Goal: Task Accomplishment & Management: Manage account settings

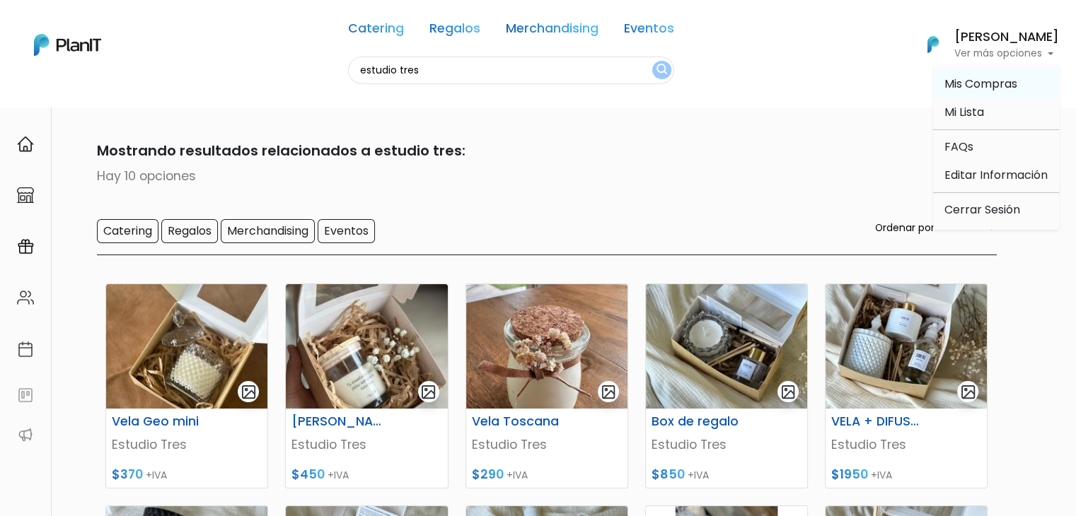
click at [985, 79] on span "Mis Compras" at bounding box center [980, 84] width 73 height 16
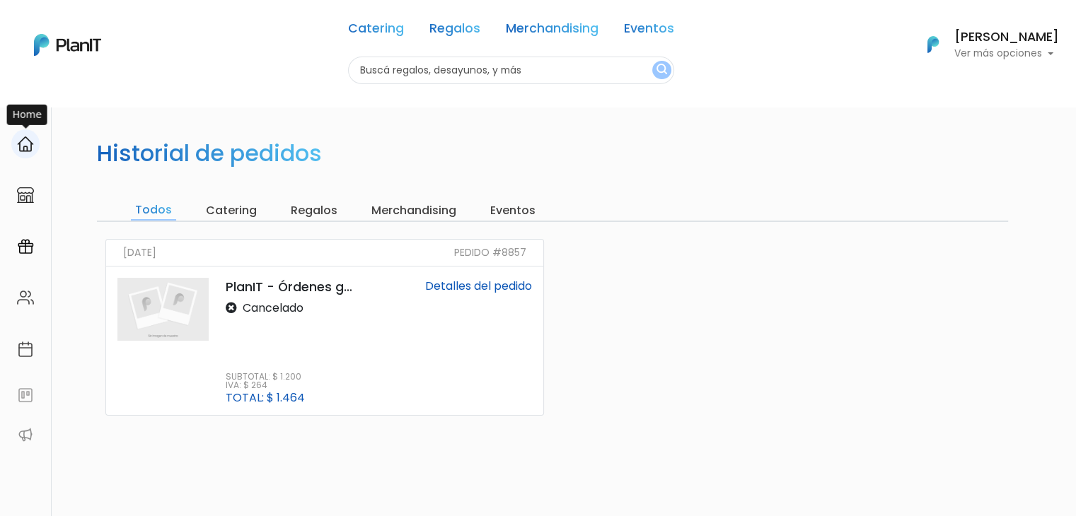
click at [28, 154] on div at bounding box center [25, 143] width 28 height 29
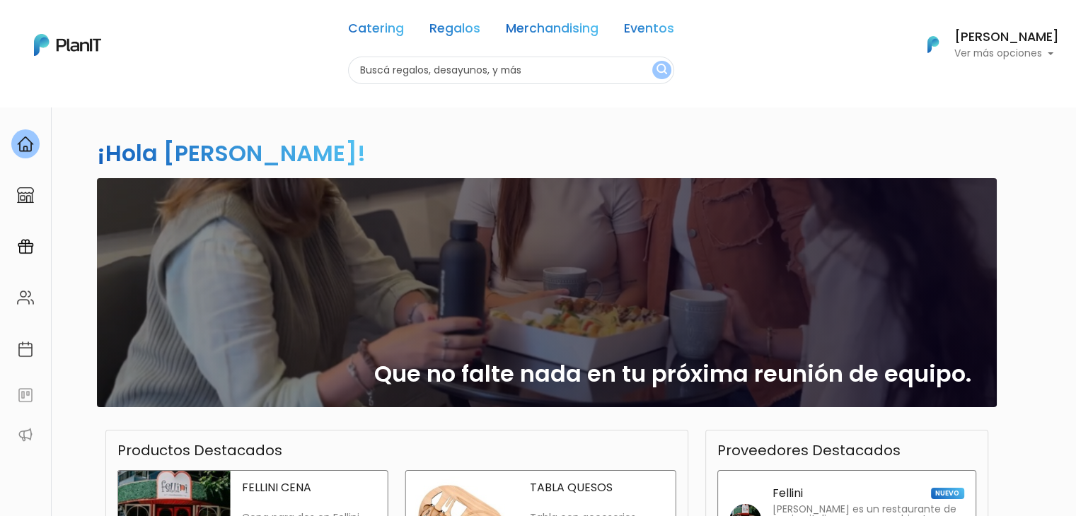
click at [1029, 35] on h6 "[PERSON_NAME]" at bounding box center [1006, 37] width 105 height 13
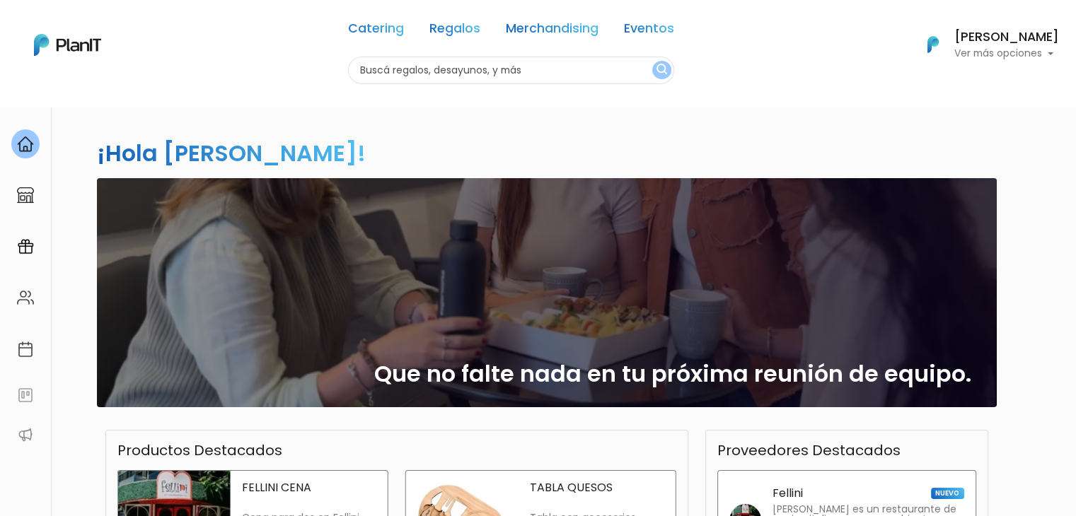
click at [1017, 55] on p "Ver más opciones" at bounding box center [1006, 54] width 105 height 10
